Goal: Use online tool/utility

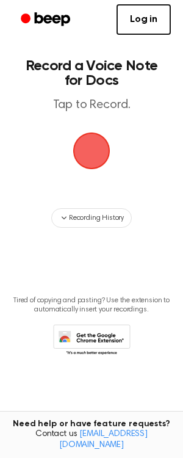
click at [93, 152] on span "button" at bounding box center [91, 150] width 67 height 67
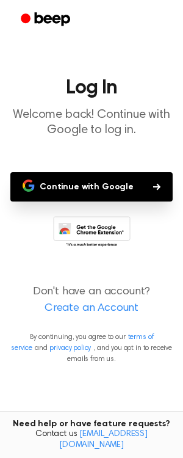
click at [69, 189] on button "Continue with Google" at bounding box center [91, 186] width 162 height 29
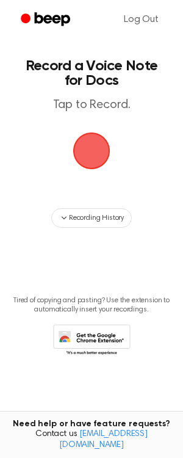
click at [93, 153] on span "button" at bounding box center [92, 151] width 44 height 44
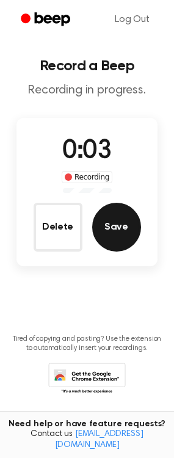
click at [122, 236] on button "Save" at bounding box center [116, 227] width 49 height 49
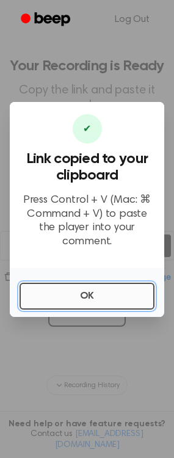
click at [66, 284] on button "OK" at bounding box center [87, 296] width 135 height 27
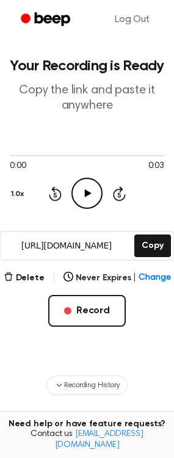
click at [94, 199] on icon "Play Audio" at bounding box center [86, 193] width 31 height 31
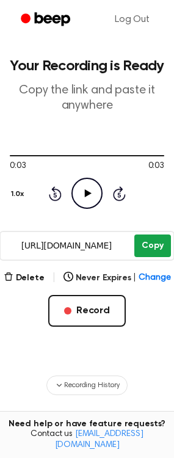
click at [149, 245] on button "Copy" at bounding box center [152, 245] width 36 height 23
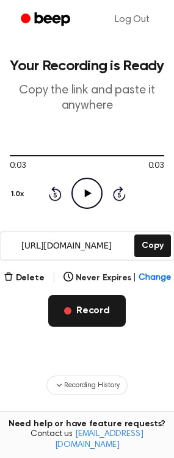
click at [90, 311] on button "Record" at bounding box center [87, 311] width 78 height 32
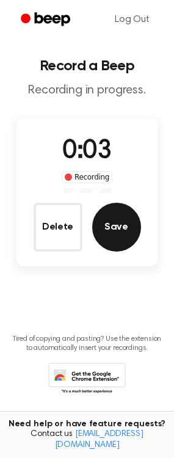
click at [115, 234] on button "Save" at bounding box center [116, 227] width 49 height 49
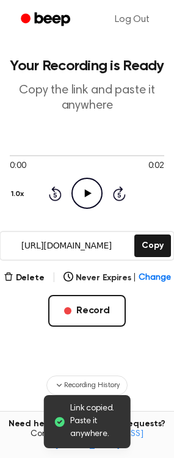
click at [84, 201] on icon "Play Audio" at bounding box center [86, 193] width 31 height 31
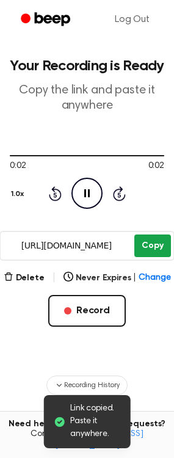
click at [153, 246] on button "Copy" at bounding box center [152, 245] width 36 height 23
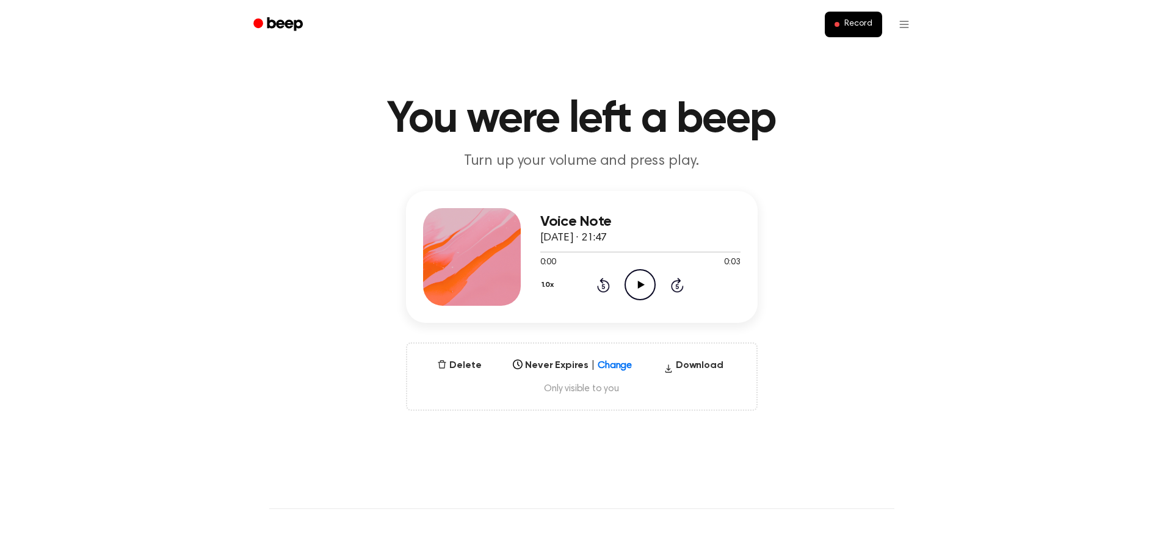
click at [632, 282] on icon "Play Audio" at bounding box center [639, 284] width 31 height 31
click at [635, 286] on icon "Play Audio" at bounding box center [639, 284] width 31 height 31
